Goal: Browse casually

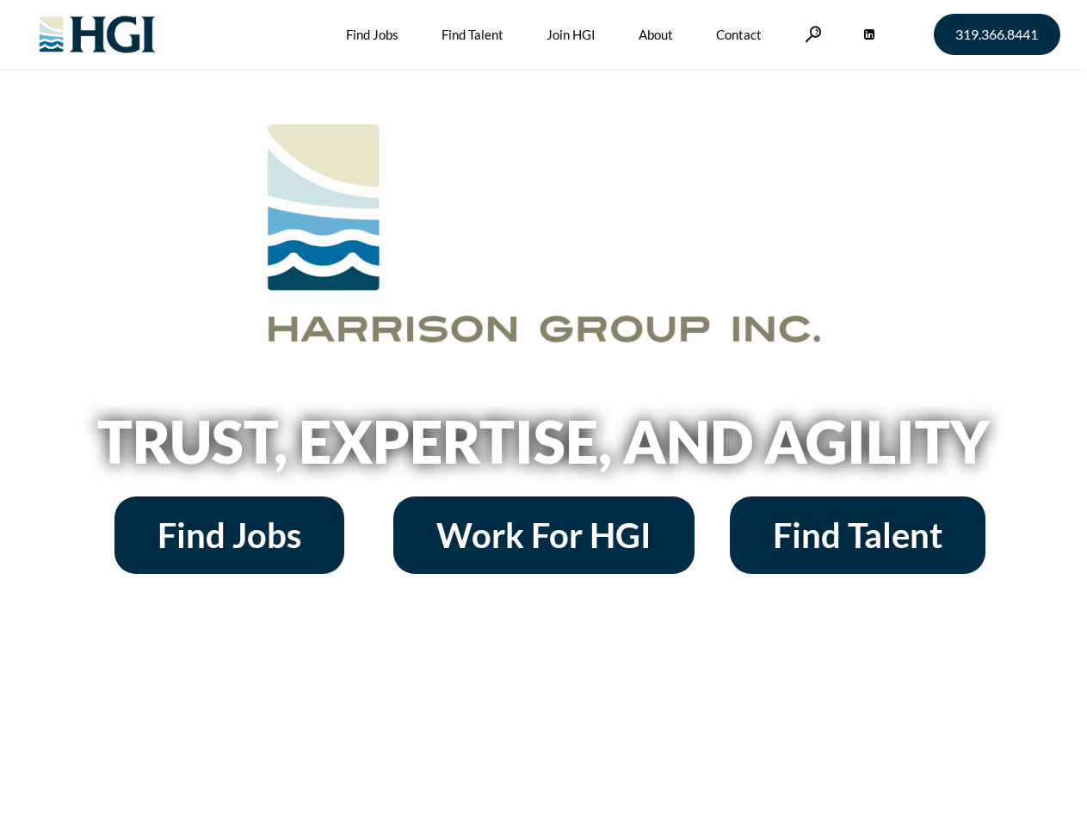
click at [543, 413] on h2 "Trust, Expertise, and Agility" at bounding box center [543, 441] width 981 height 59
click at [810, 34] on link at bounding box center [812, 34] width 17 height 16
click at [543, 447] on h2 "Trust, Expertise, and Agility" at bounding box center [543, 441] width 981 height 59
click at [543, 413] on h2 "Trust, Expertise, and Agility" at bounding box center [543, 441] width 981 height 59
click at [810, 34] on link at bounding box center [812, 34] width 17 height 16
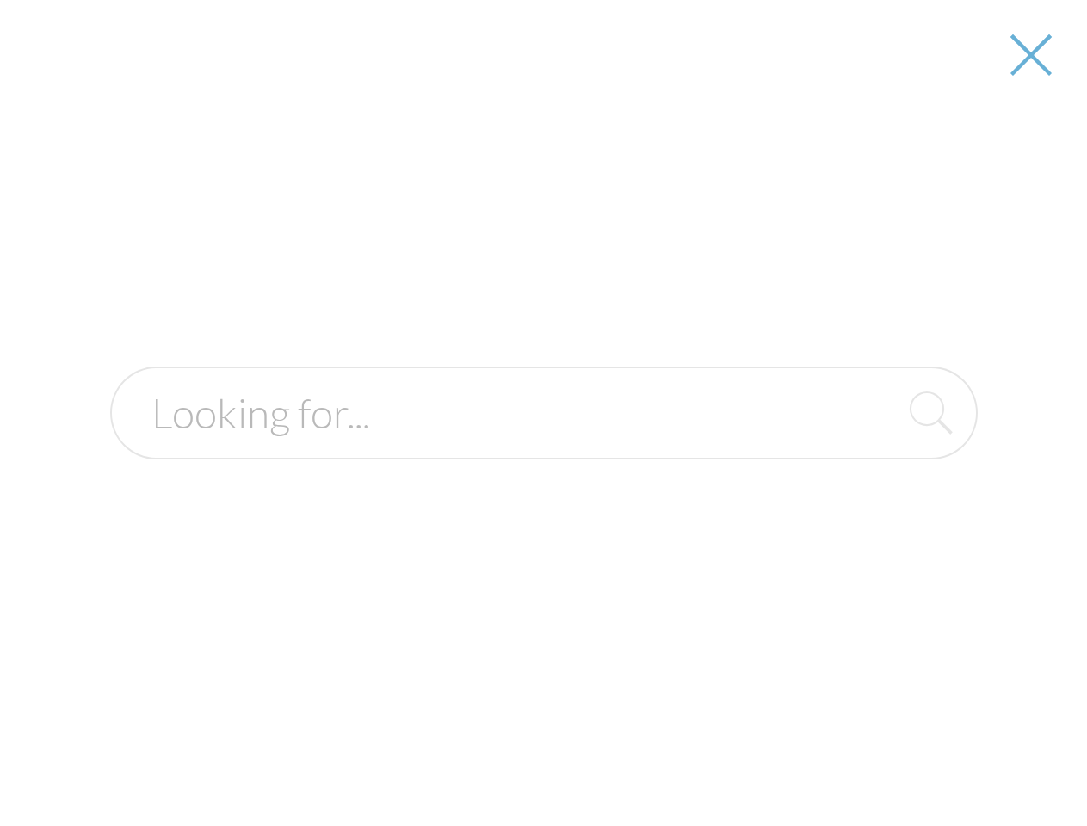
click at [543, 447] on div at bounding box center [544, 413] width 1084 height 826
